Goal: Task Accomplishment & Management: Manage account settings

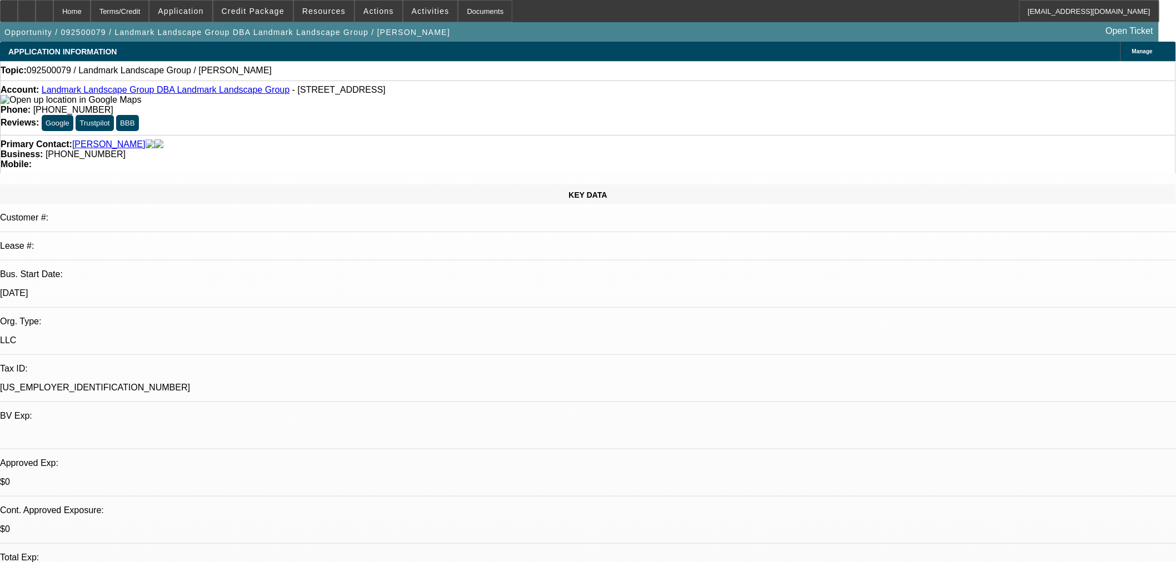
select select "0"
select select "2"
select select "0.1"
select select "4"
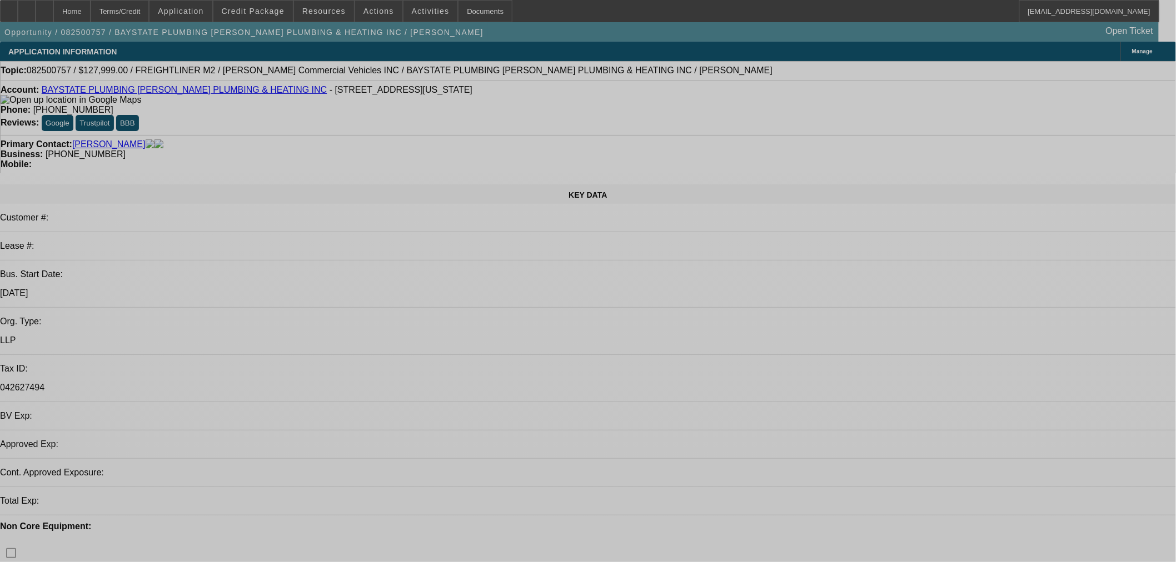
select select "0"
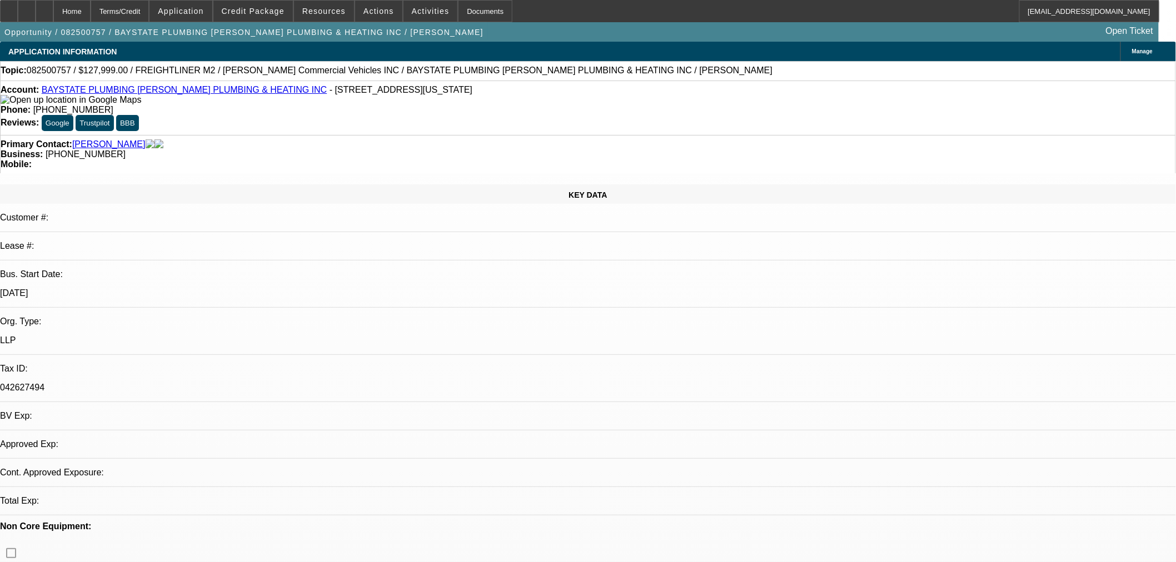
select select "2"
select select "0.1"
select select "4"
click at [170, 93] on link "BAYSTATE PLUMBING [PERSON_NAME] PLUMBING & HEATING INC" at bounding box center [185, 89] width 286 height 9
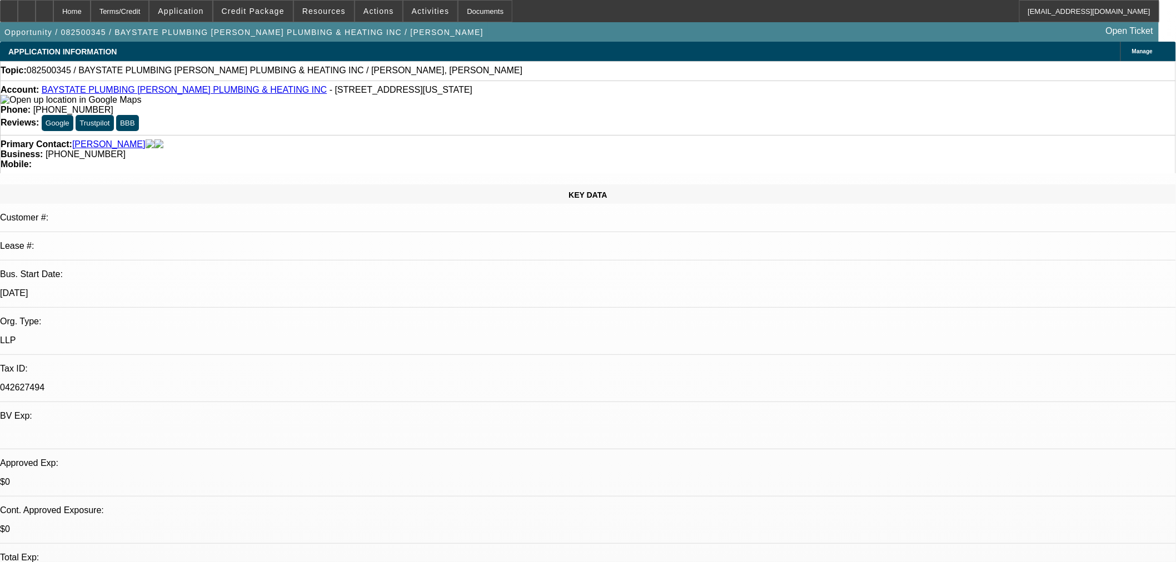
select select "0"
select select "2"
select select "0.1"
select select "4"
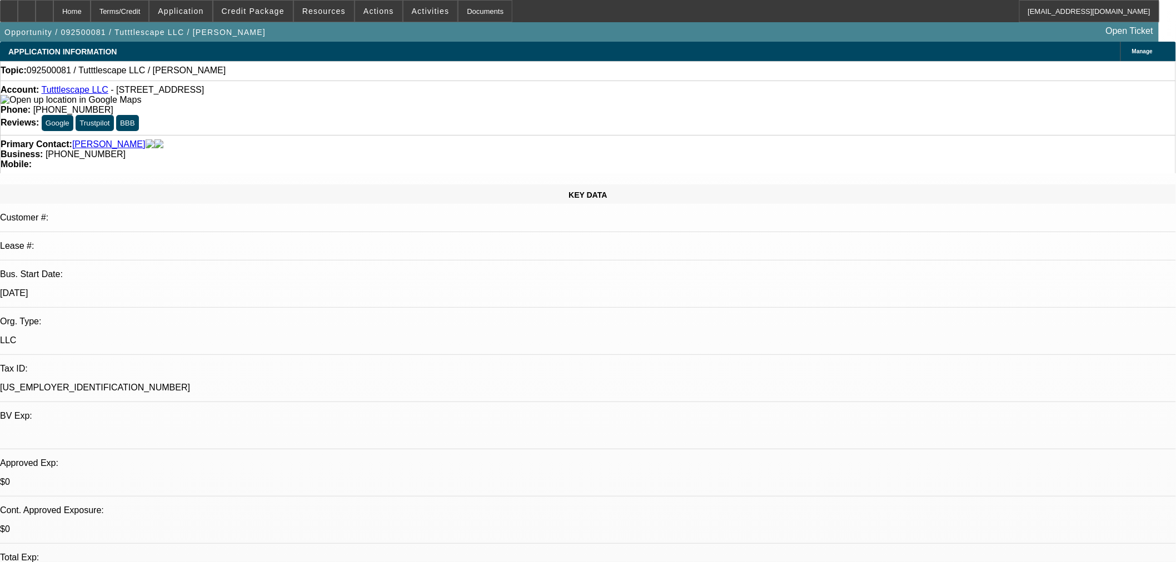
select select "0"
select select "2"
select select "0.1"
select select "4"
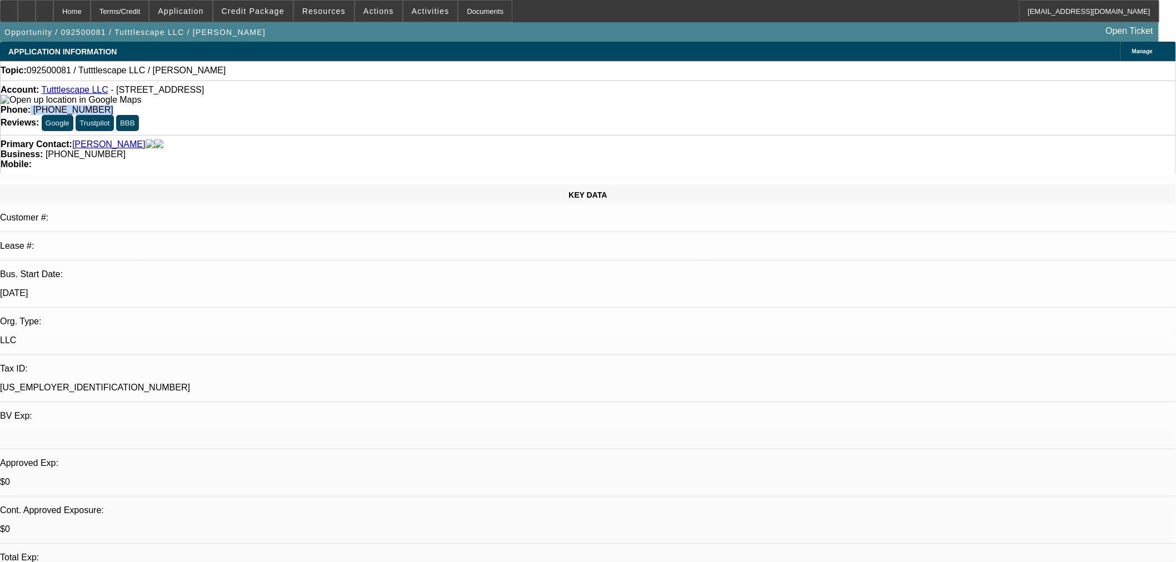
drag, startPoint x: 483, startPoint y: 93, endPoint x: 425, endPoint y: 94, distance: 58.4
click at [425, 105] on div "Phone: (713) 854-1006" at bounding box center [588, 110] width 1174 height 10
copy div "(713) 854-1006"
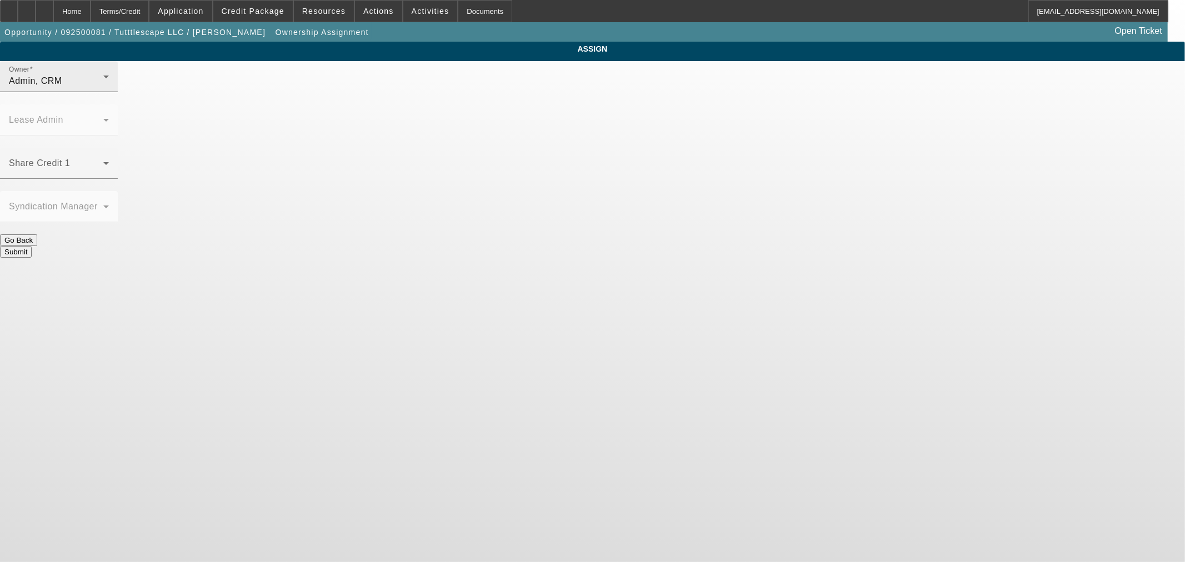
click at [109, 85] on div "Owner Admin, CRM" at bounding box center [59, 76] width 100 height 31
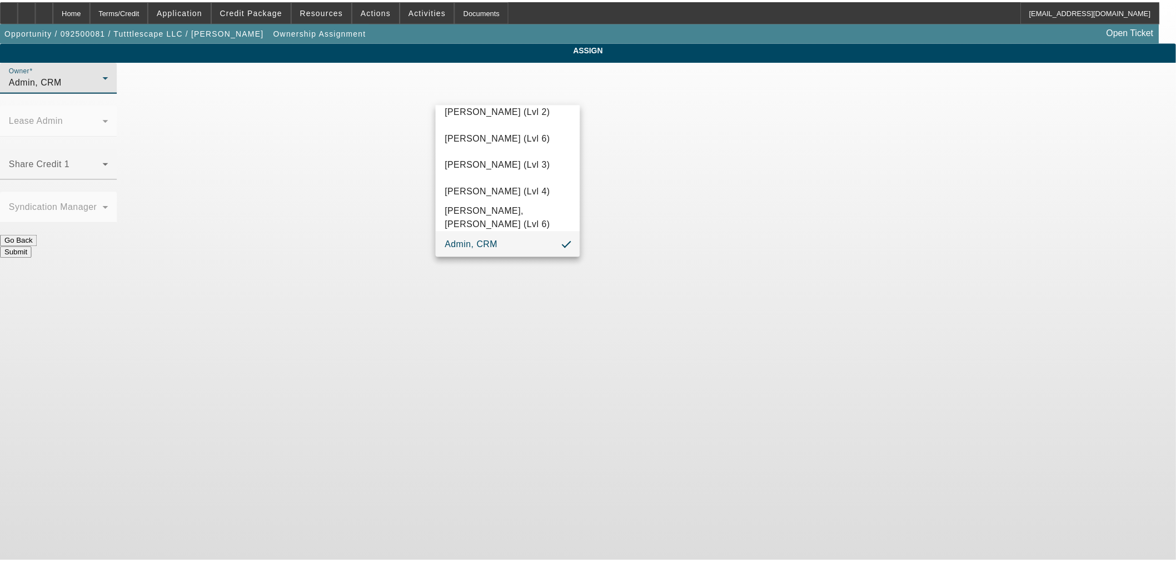
scroll to position [591, 0]
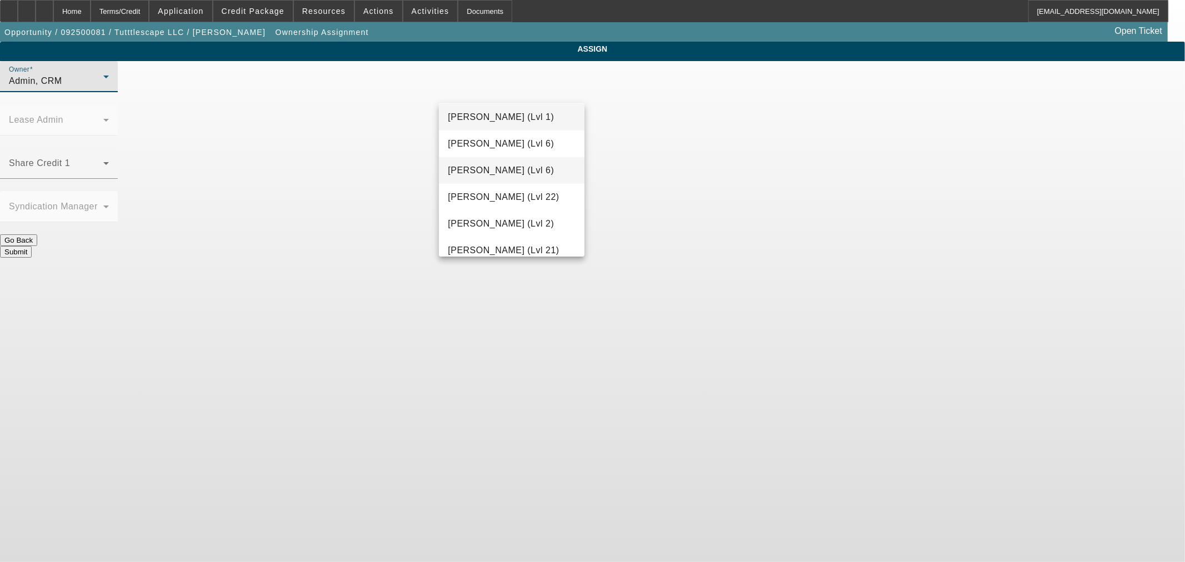
click at [499, 167] on span "Hendrix, Miles (Lvl 6)" at bounding box center [501, 170] width 106 height 13
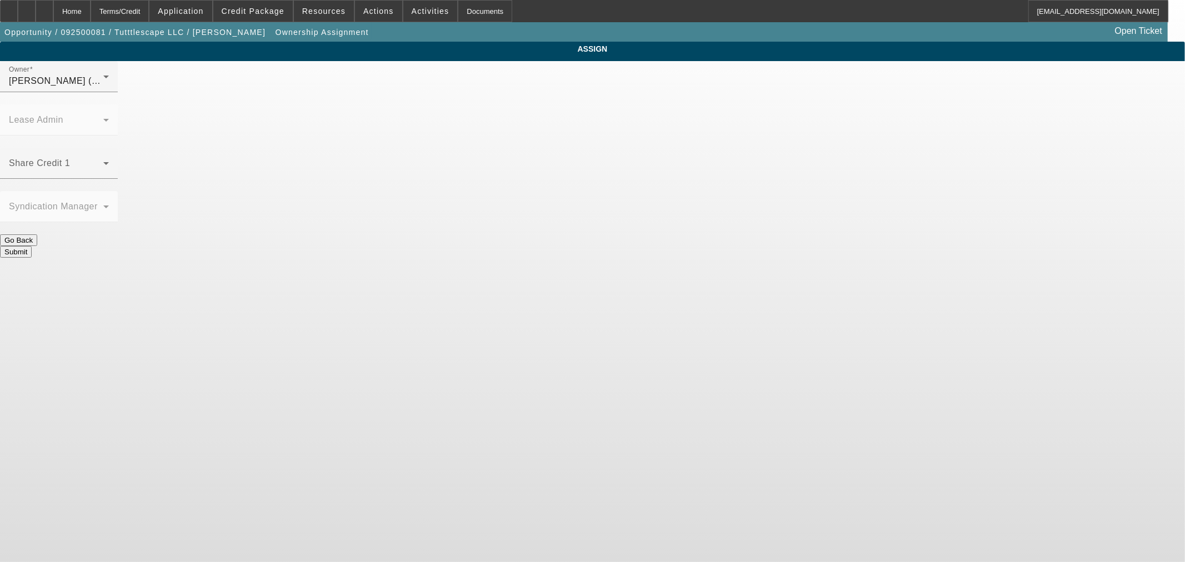
click at [32, 246] on button "Submit" at bounding box center [16, 252] width 32 height 12
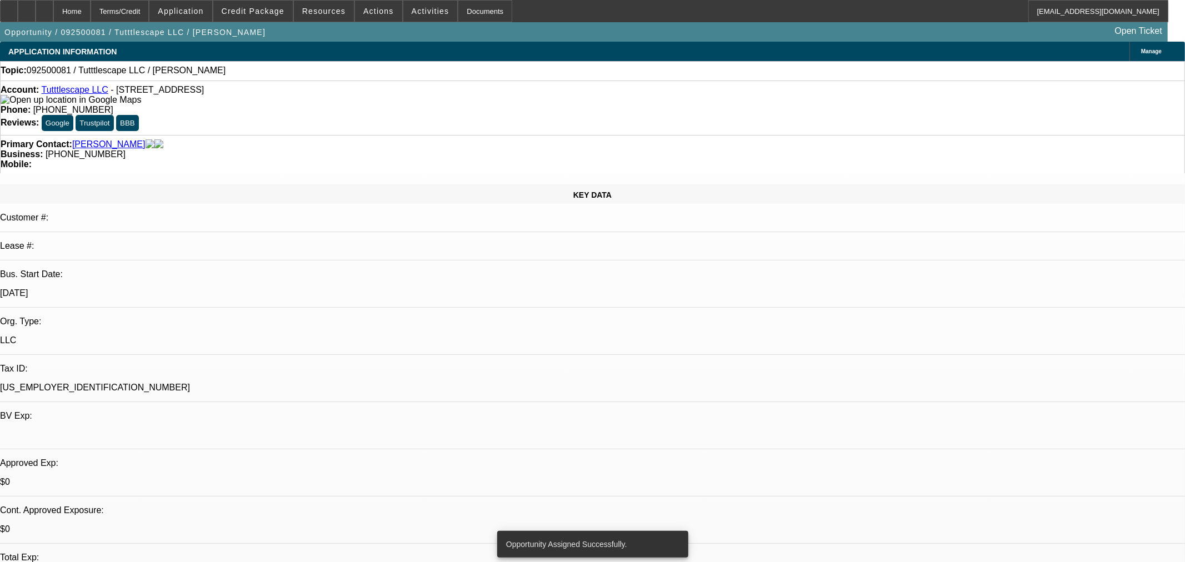
select select "0"
select select "2"
select select "0.1"
select select "4"
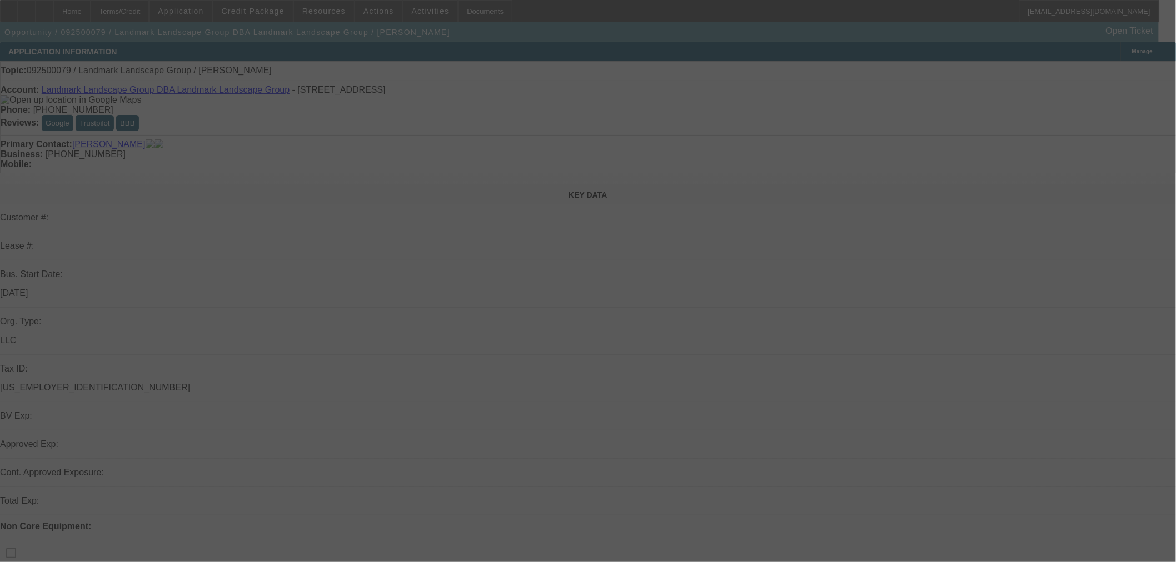
select select "0"
select select "2"
select select "0.1"
select select "4"
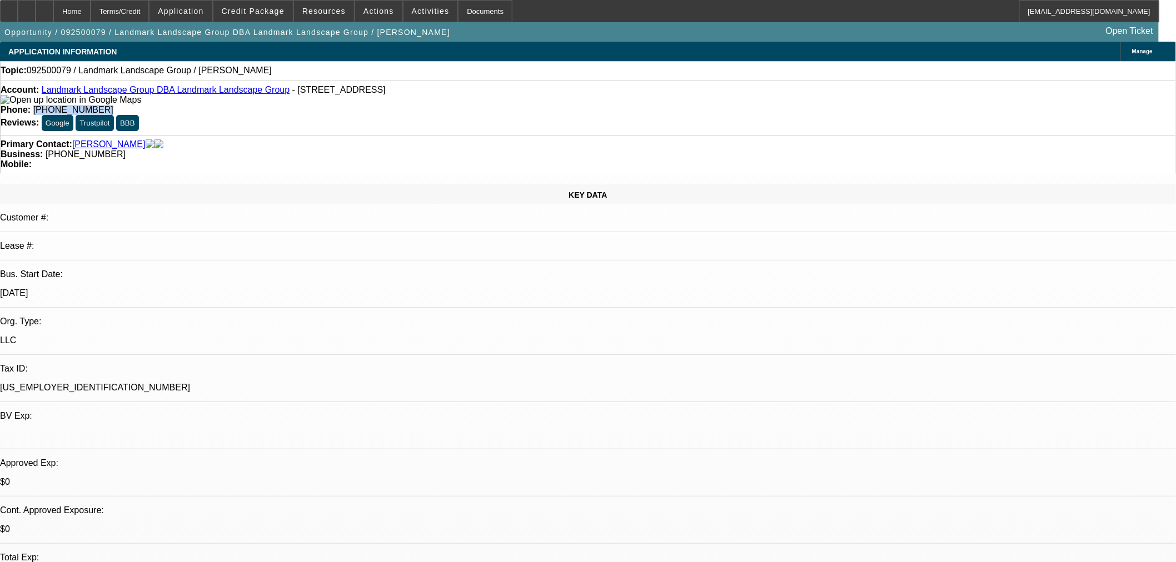
drag, startPoint x: 483, startPoint y: 93, endPoint x: 426, endPoint y: 97, distance: 57.9
click at [426, 97] on div "Account: Landmark Landscape Group DBA Landmark Landscape Group - [STREET_ADDRES…" at bounding box center [588, 108] width 1176 height 54
copy span "[PHONE_NUMBER]"
click at [103, 92] on link "Landmark Landscape Group DBA Landmark Landscape Group" at bounding box center [166, 89] width 248 height 9
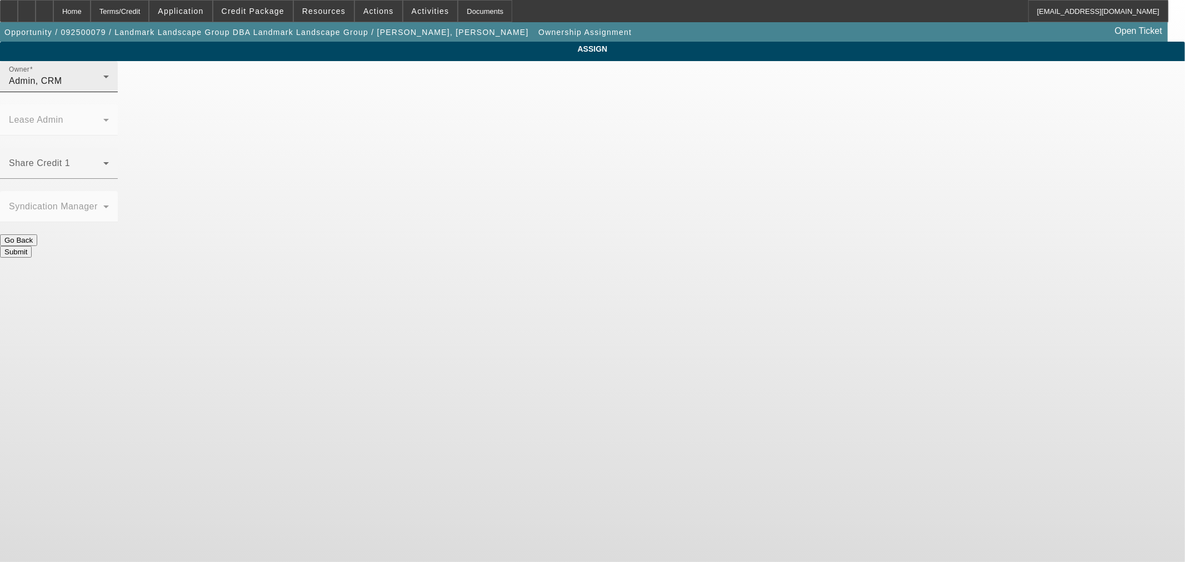
click at [103, 88] on div "Admin, CRM" at bounding box center [56, 80] width 94 height 13
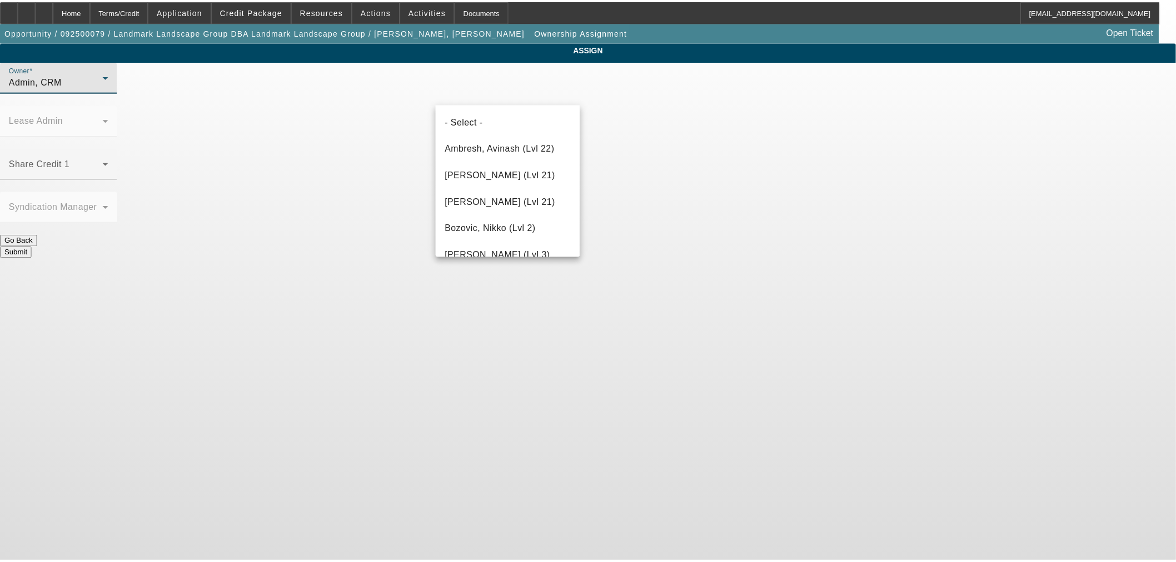
scroll to position [1637, 0]
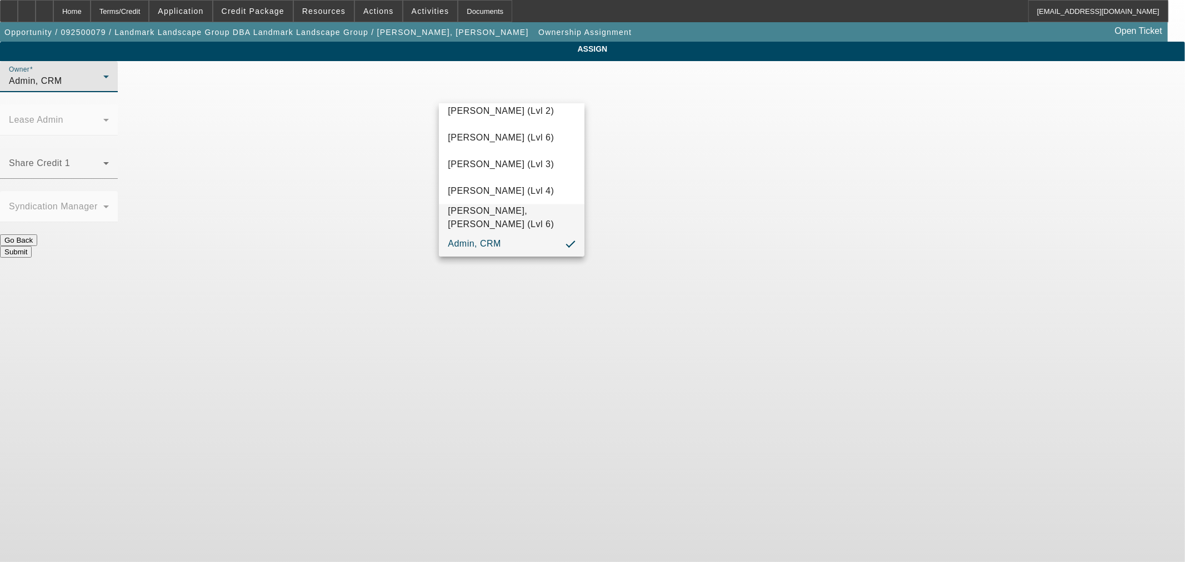
click at [520, 213] on span "[PERSON_NAME], [PERSON_NAME] (Lvl 6)" at bounding box center [511, 217] width 127 height 27
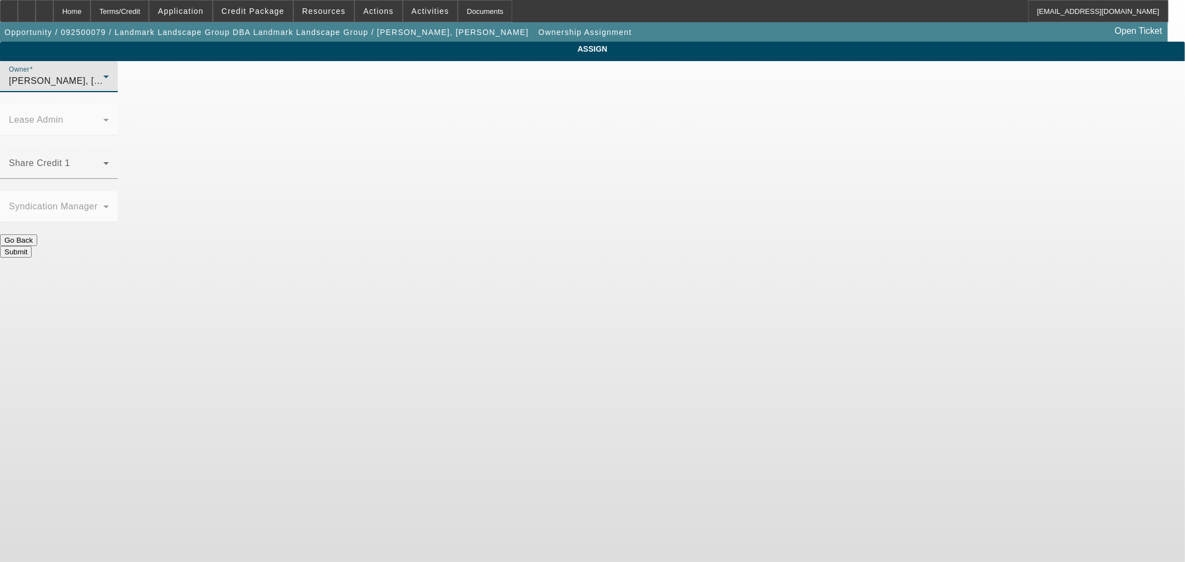
click at [32, 246] on button "Submit" at bounding box center [16, 252] width 32 height 12
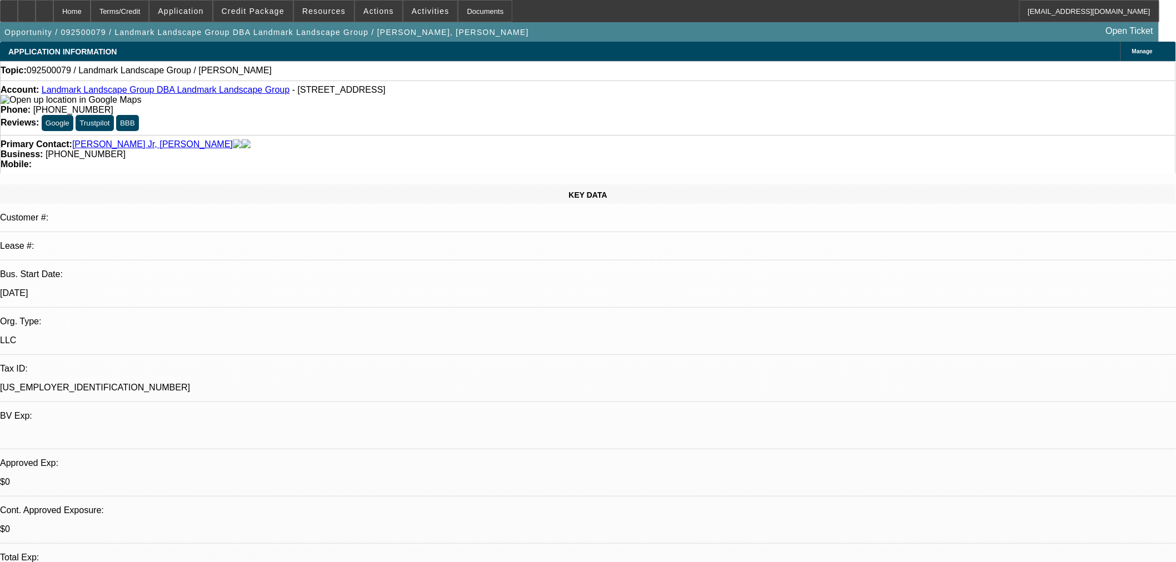
select select "0"
select select "2"
select select "0.1"
select select "4"
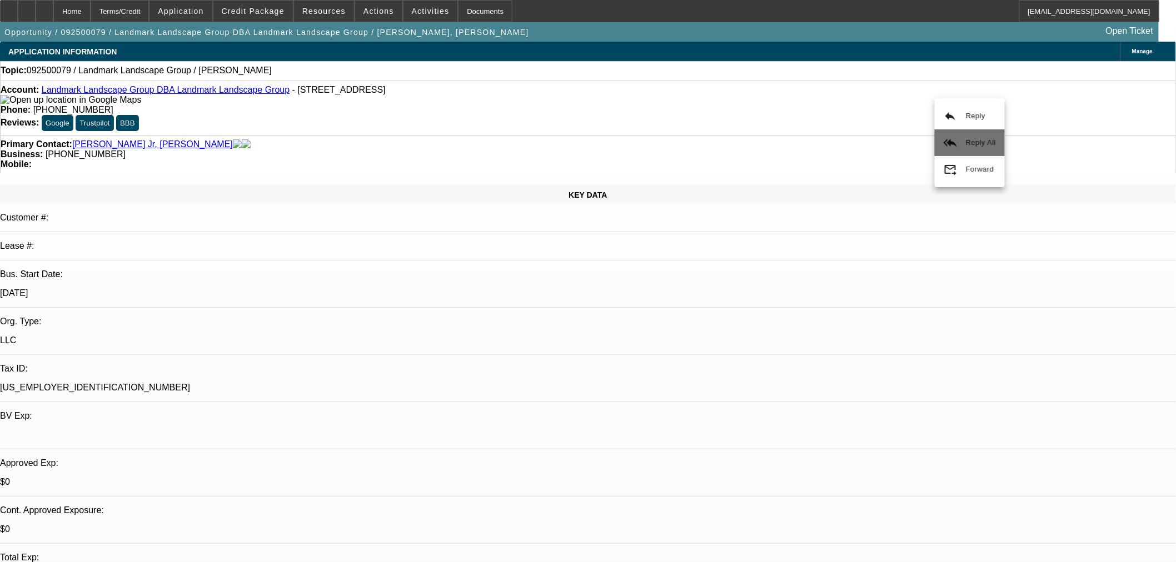
click at [969, 148] on span "Reply All" at bounding box center [981, 142] width 30 height 13
